Goal: Task Accomplishment & Management: Manage account settings

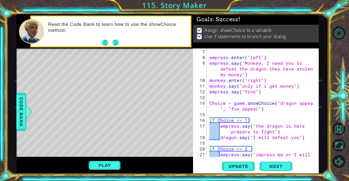
scroll to position [40, 0]
click at [340, 127] on button "Back to Map" at bounding box center [338, 129] width 13 height 13
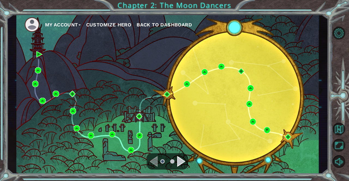
click at [74, 25] on button "My Account" at bounding box center [63, 25] width 36 height 8
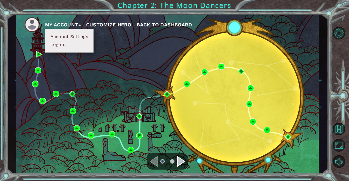
click at [60, 45] on button "Logout" at bounding box center [58, 45] width 19 height 6
